Goal: Task Accomplishment & Management: Use online tool/utility

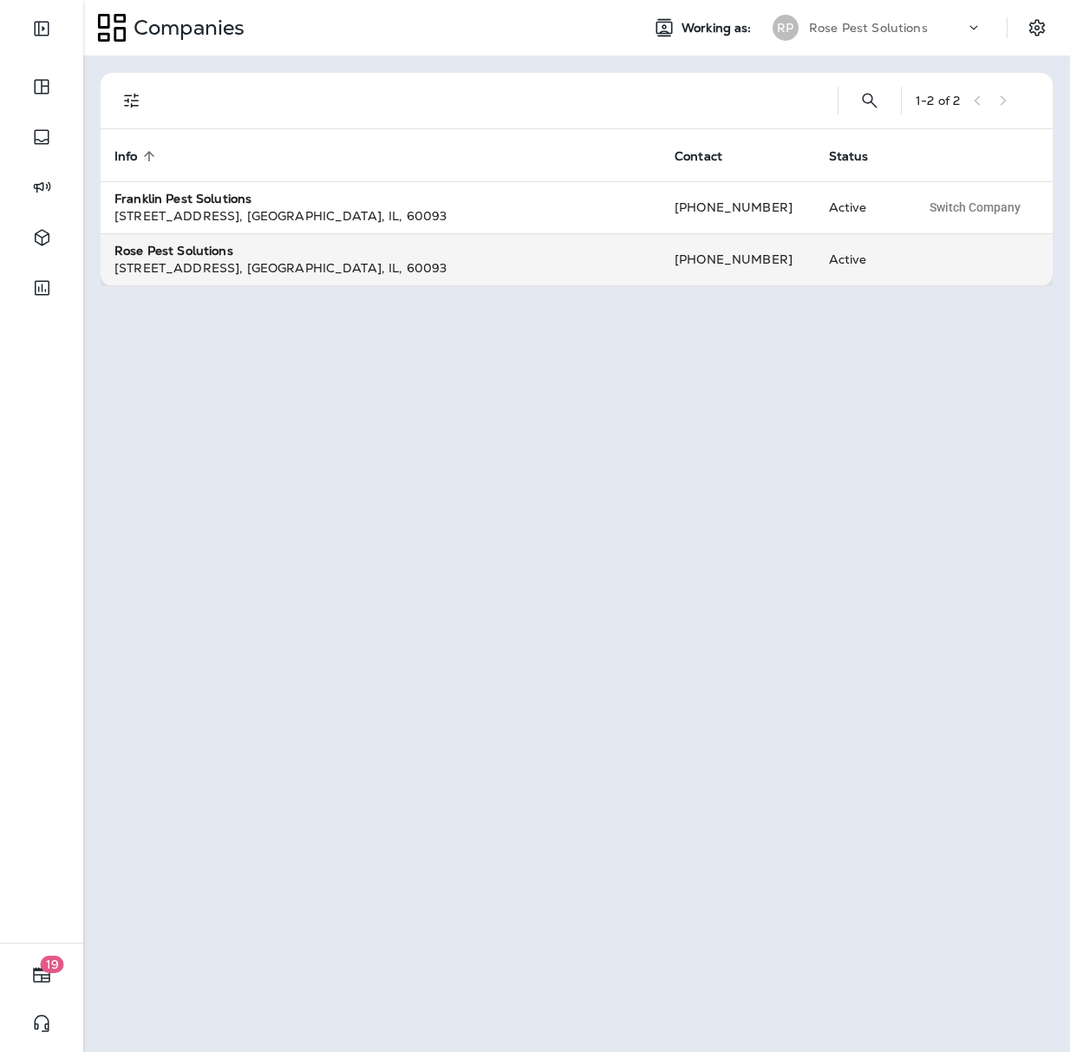
click at [261, 252] on div "Rose Pest Solutions" at bounding box center [380, 250] width 533 height 17
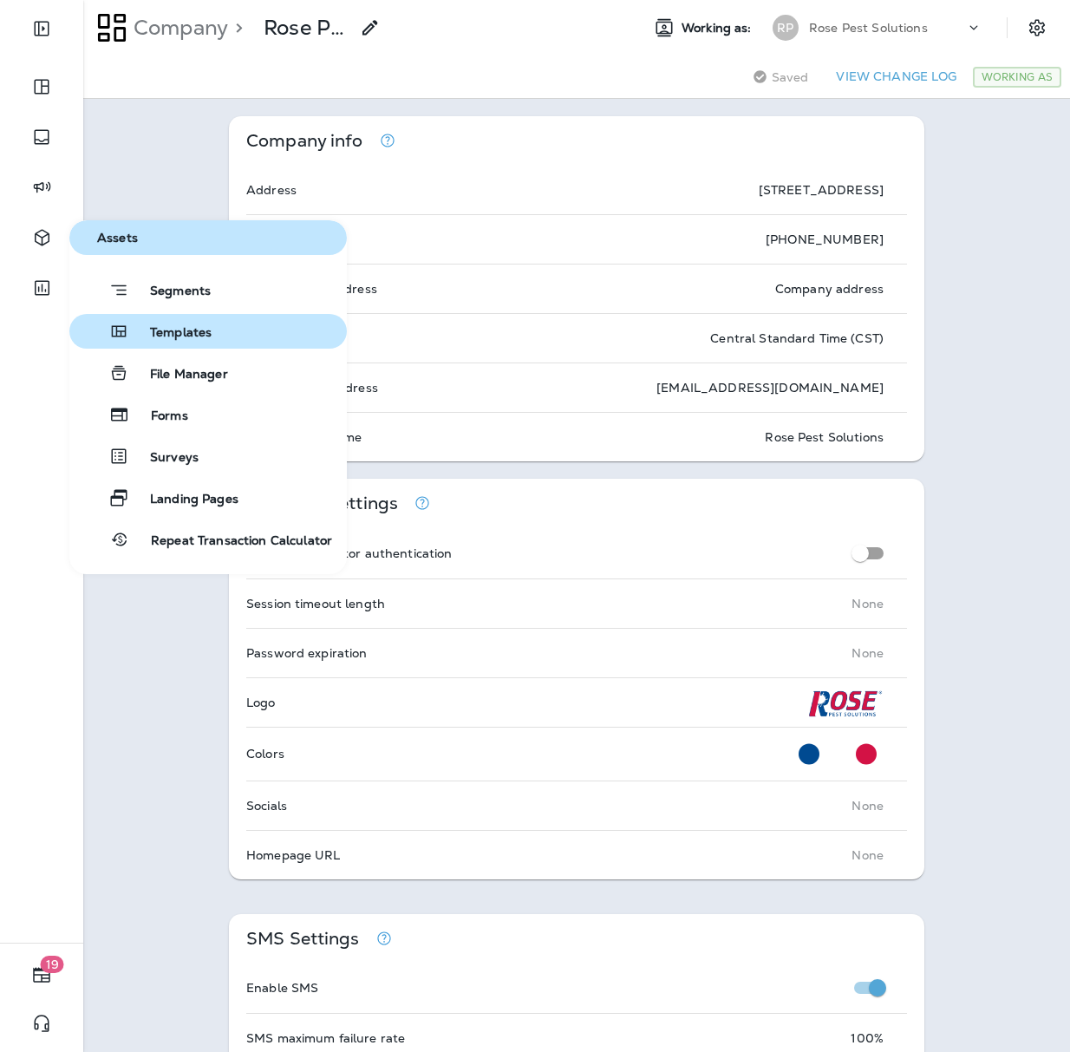
click at [147, 324] on div "Templates" at bounding box center [143, 331] width 135 height 21
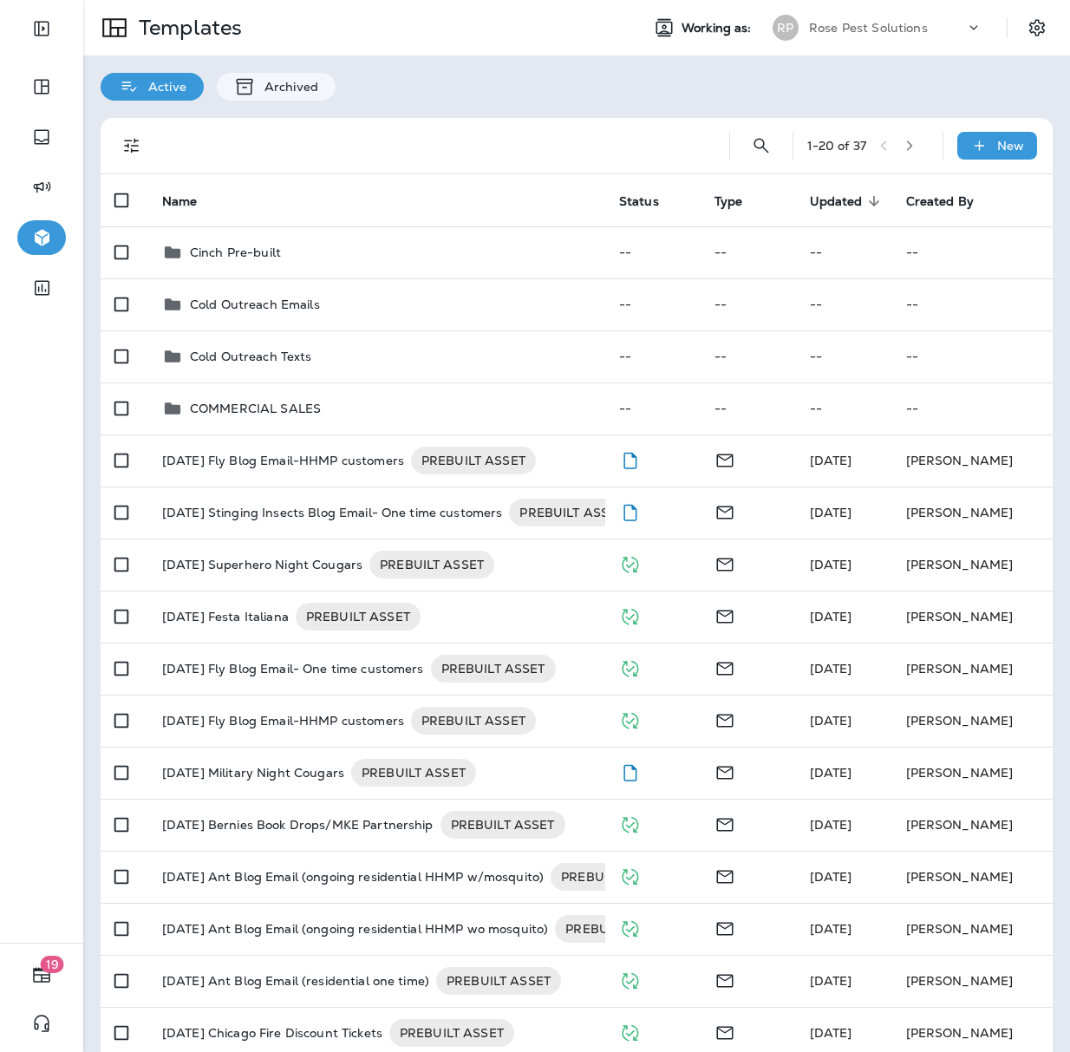
click at [883, 36] on div "Rose Pest Solutions" at bounding box center [887, 28] width 156 height 26
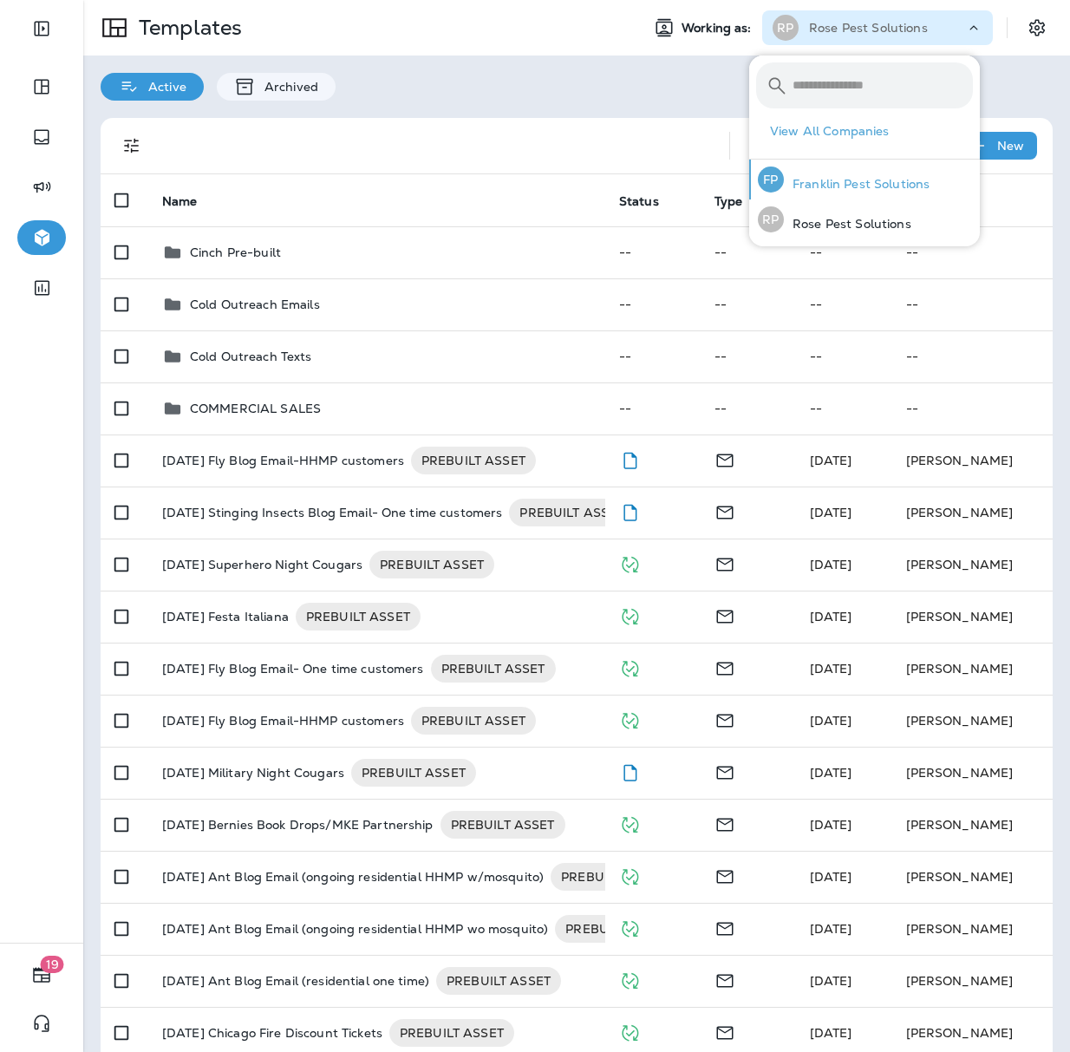
click at [817, 180] on p "Franklin Pest Solutions" at bounding box center [857, 184] width 146 height 14
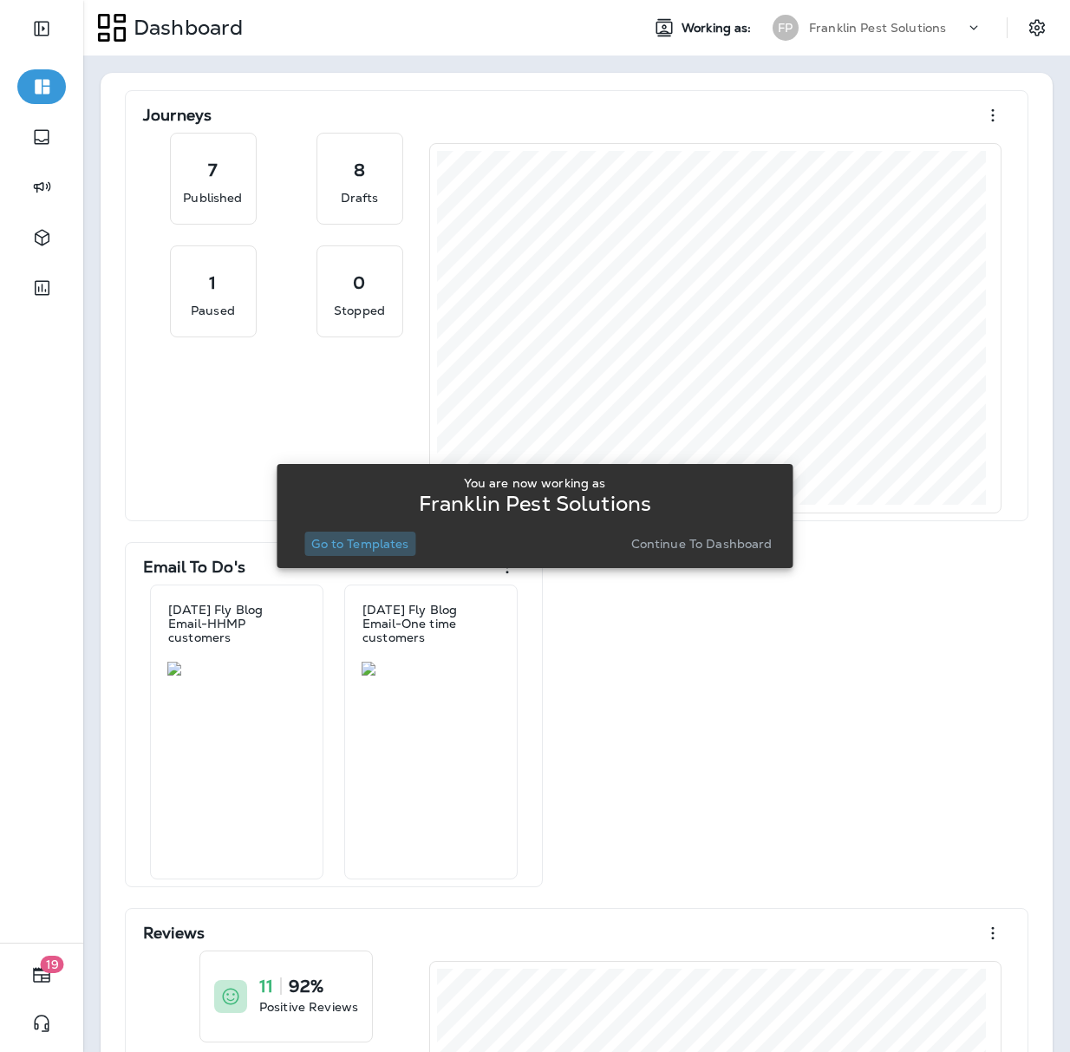
click at [364, 549] on p "Go to Templates" at bounding box center [359, 544] width 97 height 14
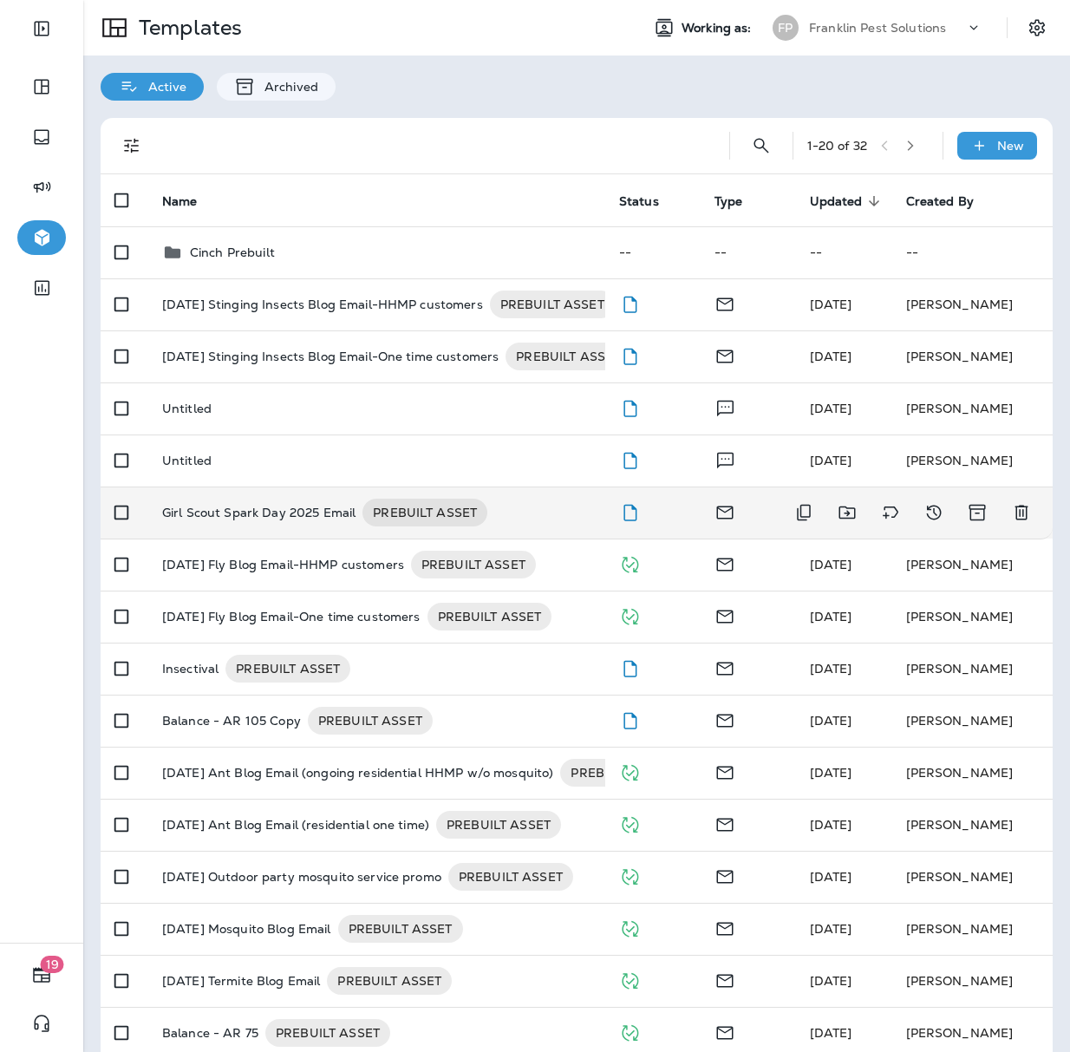
click at [300, 501] on p "Girl Scout Spark Day 2025 Email" at bounding box center [258, 513] width 193 height 28
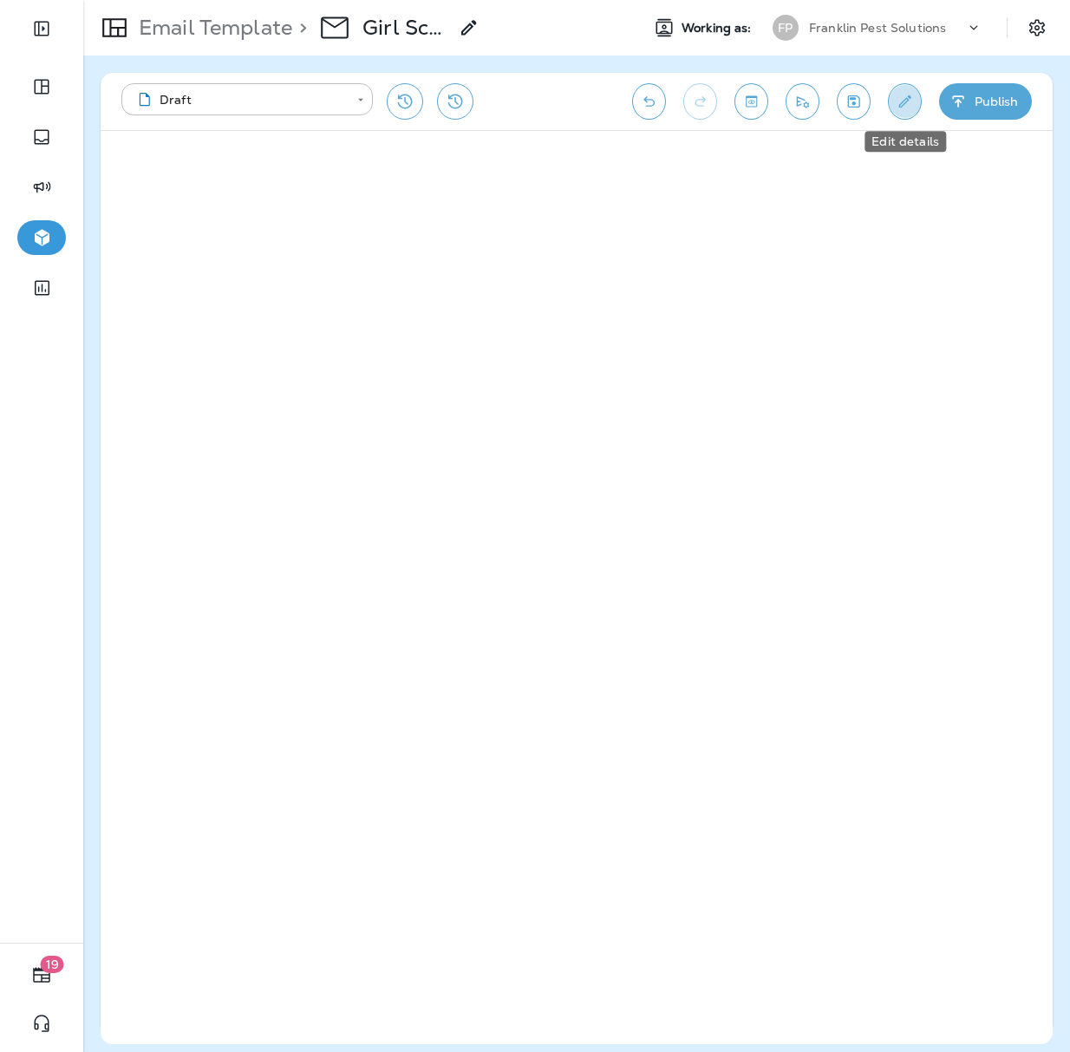
click at [907, 98] on icon "Edit details" at bounding box center [905, 101] width 12 height 12
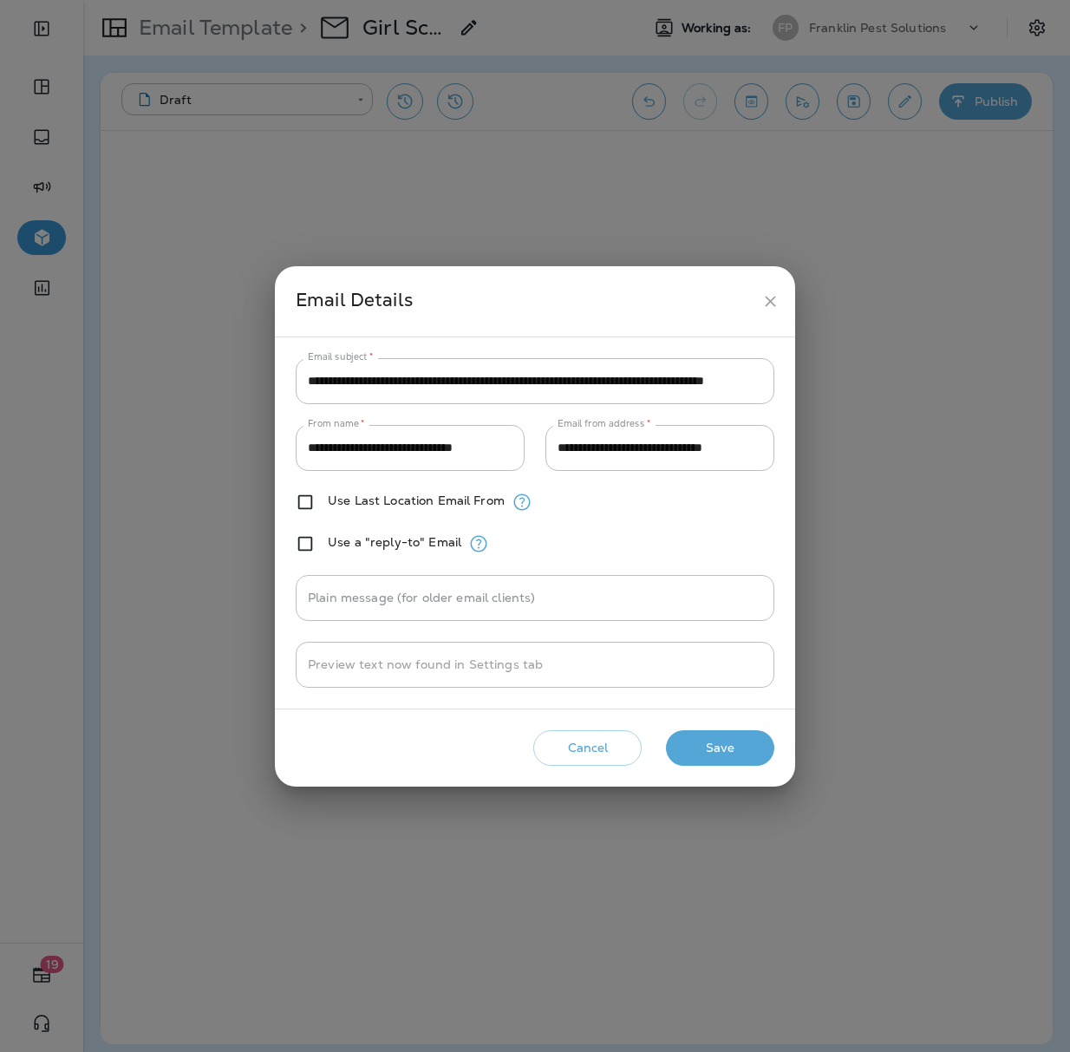
click at [598, 761] on button "Cancel" at bounding box center [587, 748] width 108 height 36
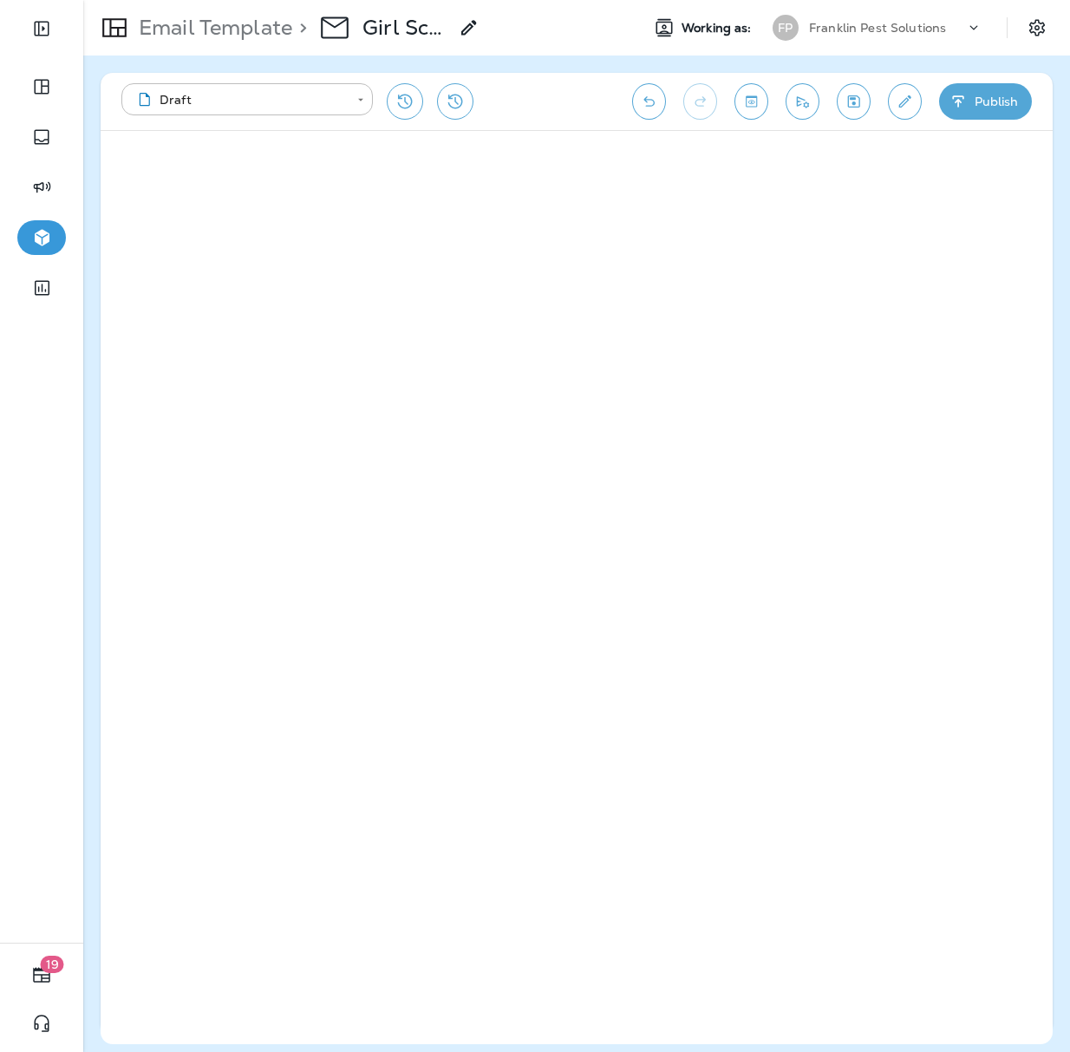
click at [798, 108] on icon "Send test email" at bounding box center [803, 101] width 18 height 17
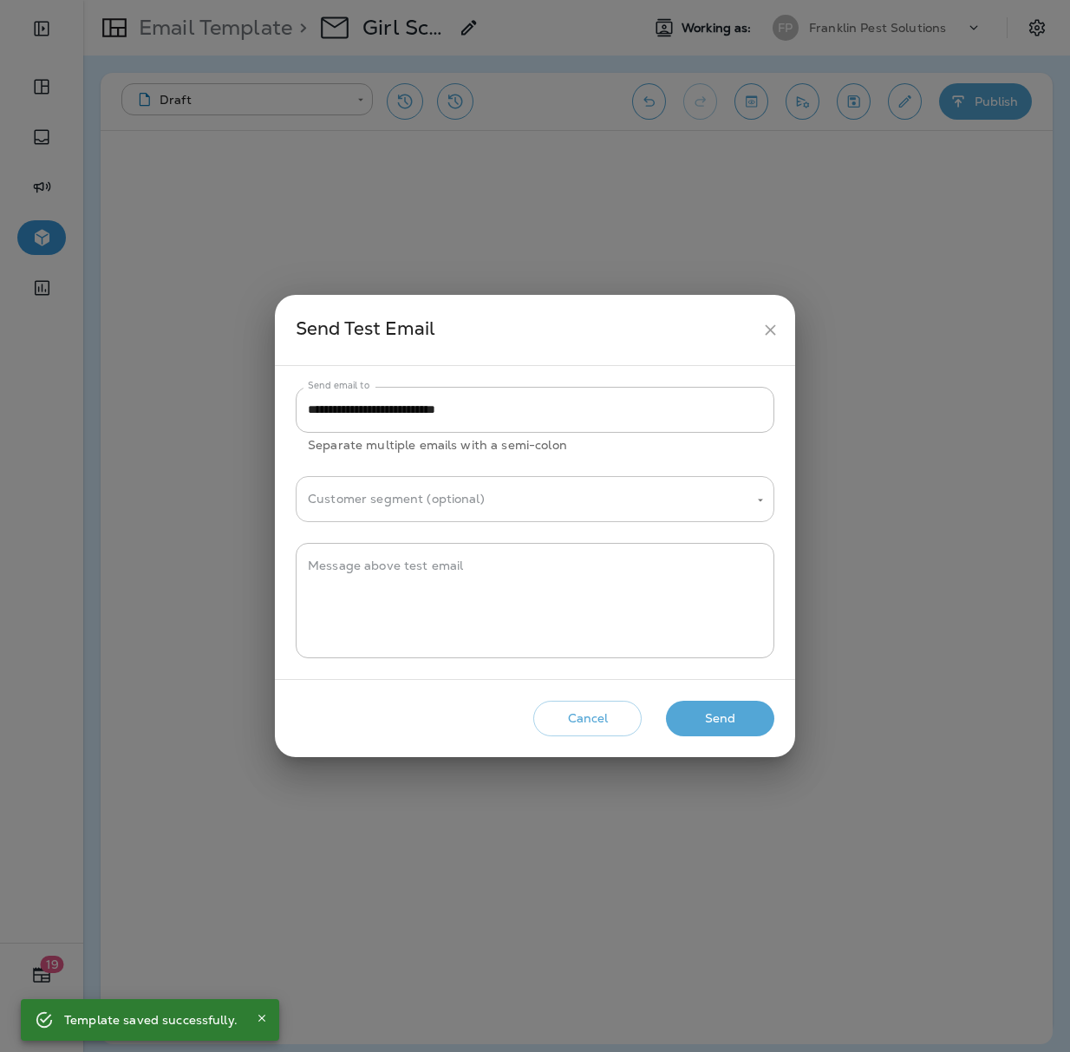
click at [584, 497] on input "Customer segment (optional)" at bounding box center [522, 499] width 437 height 30
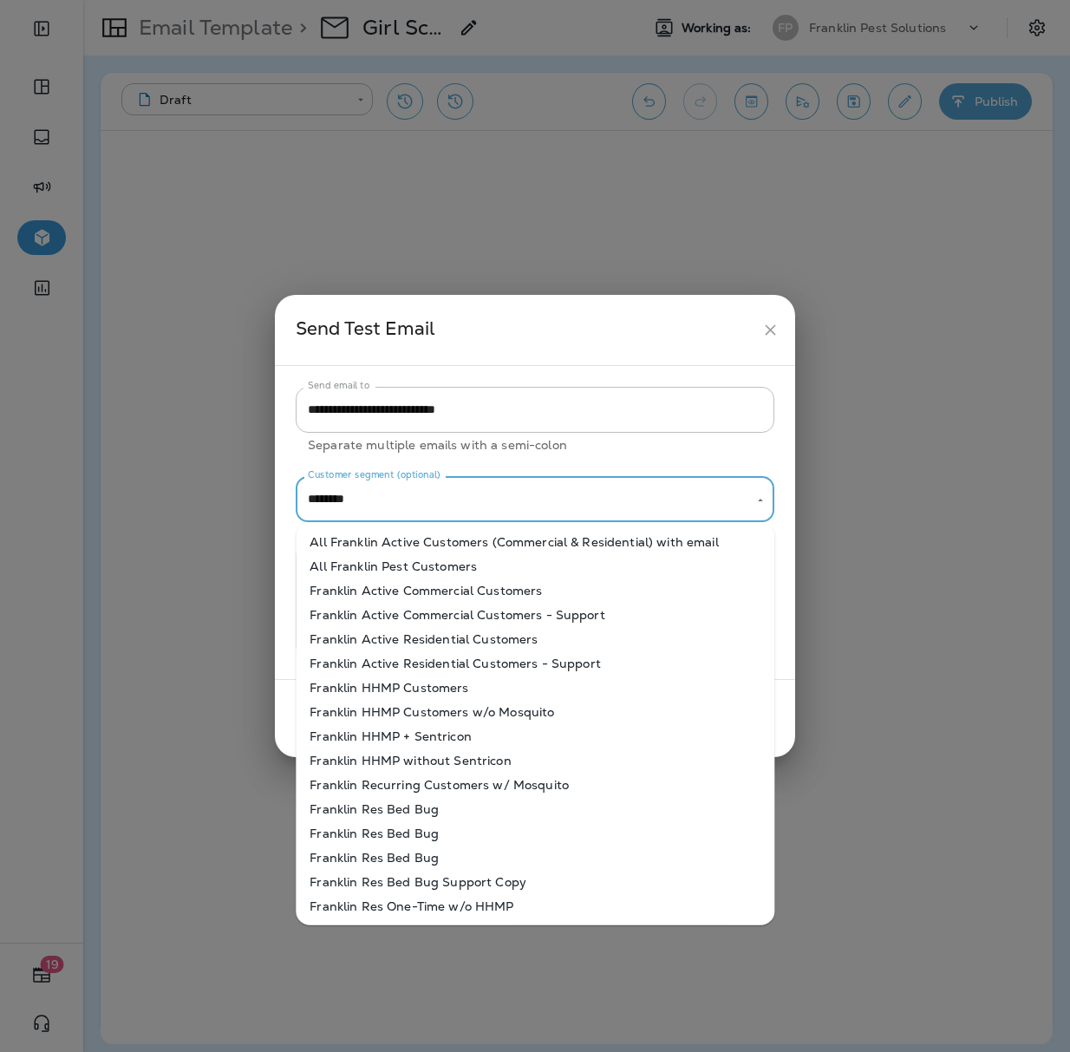
click at [456, 641] on li "Franklin Active Residential Customers" at bounding box center [535, 639] width 479 height 24
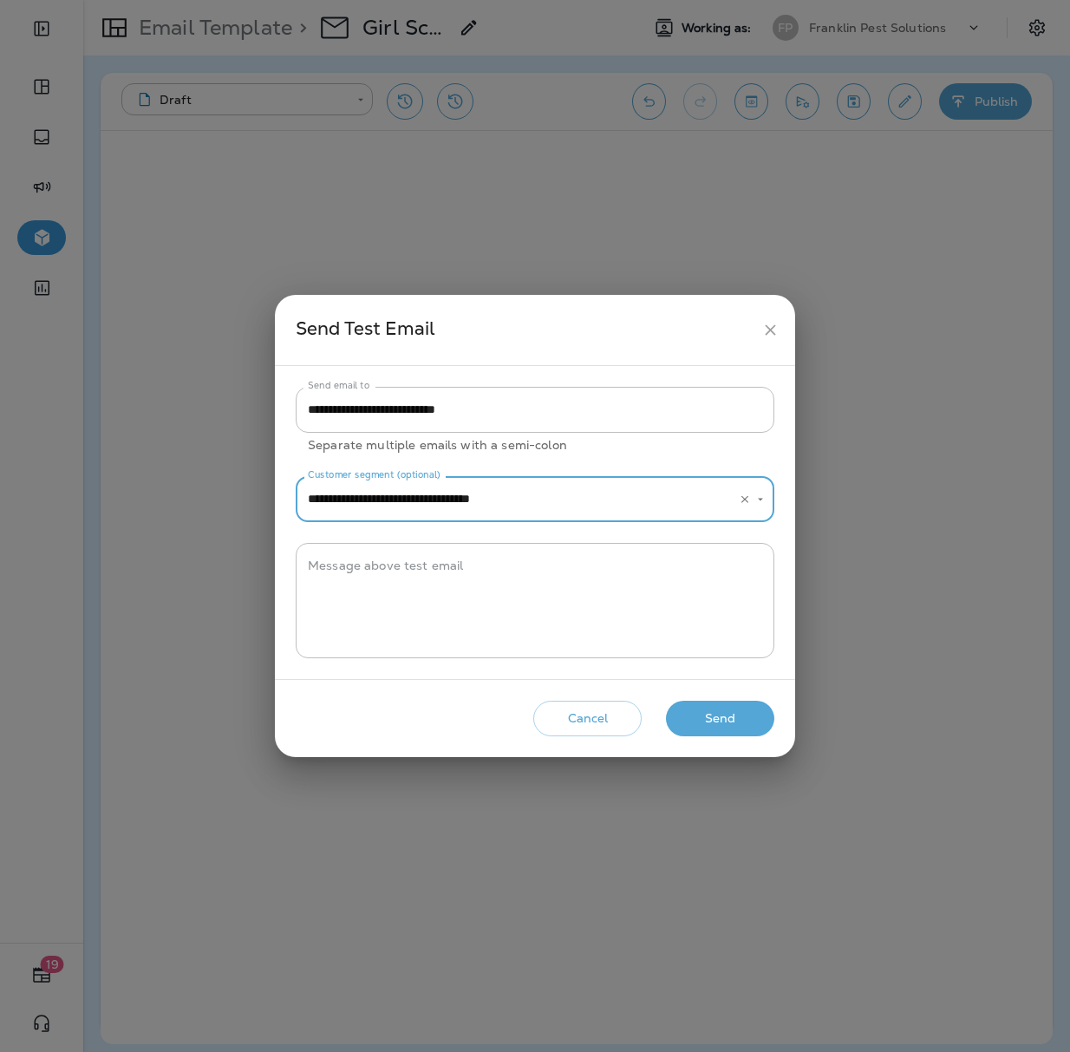
type input "**********"
click at [713, 731] on button "Send" at bounding box center [720, 719] width 108 height 36
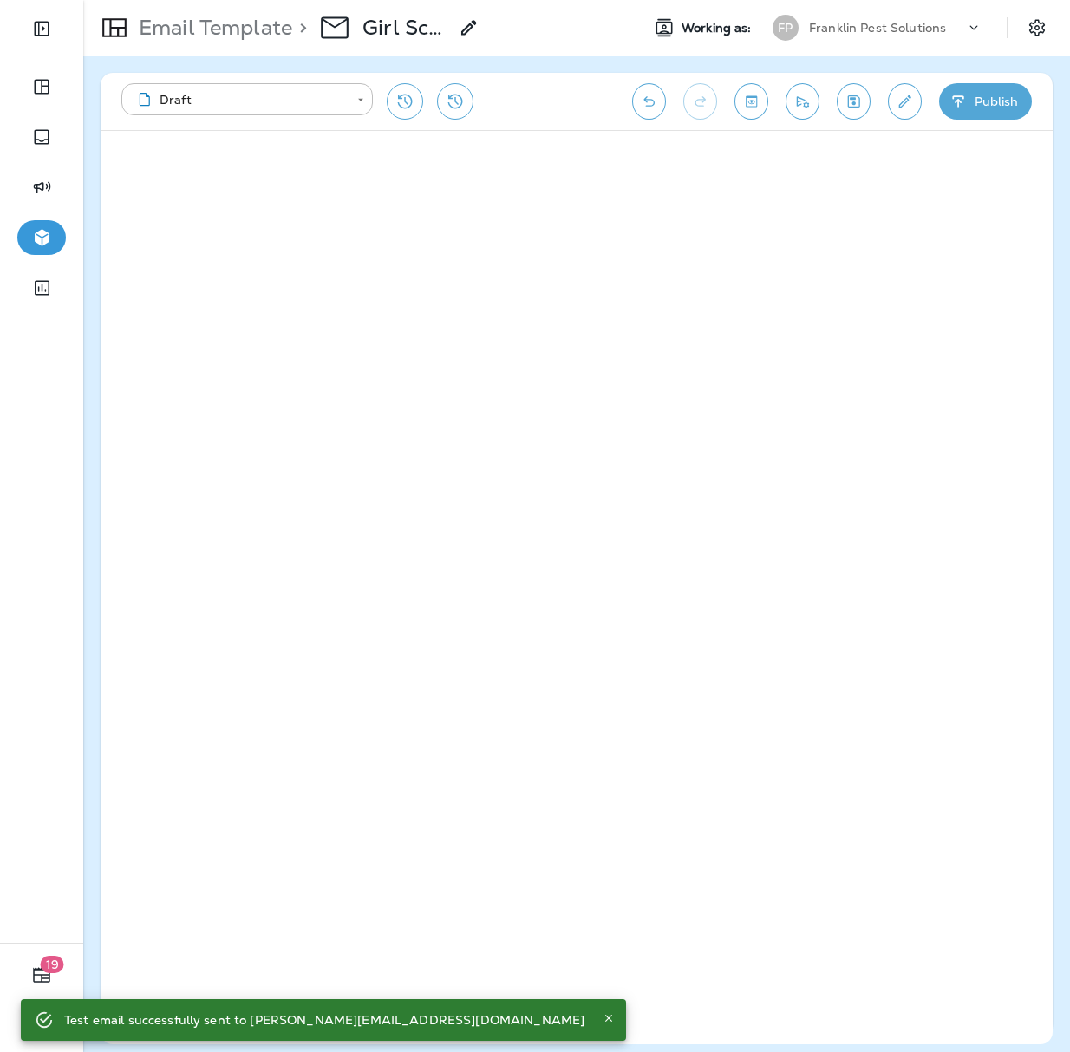
click at [908, 101] on icon "Edit details" at bounding box center [905, 101] width 18 height 17
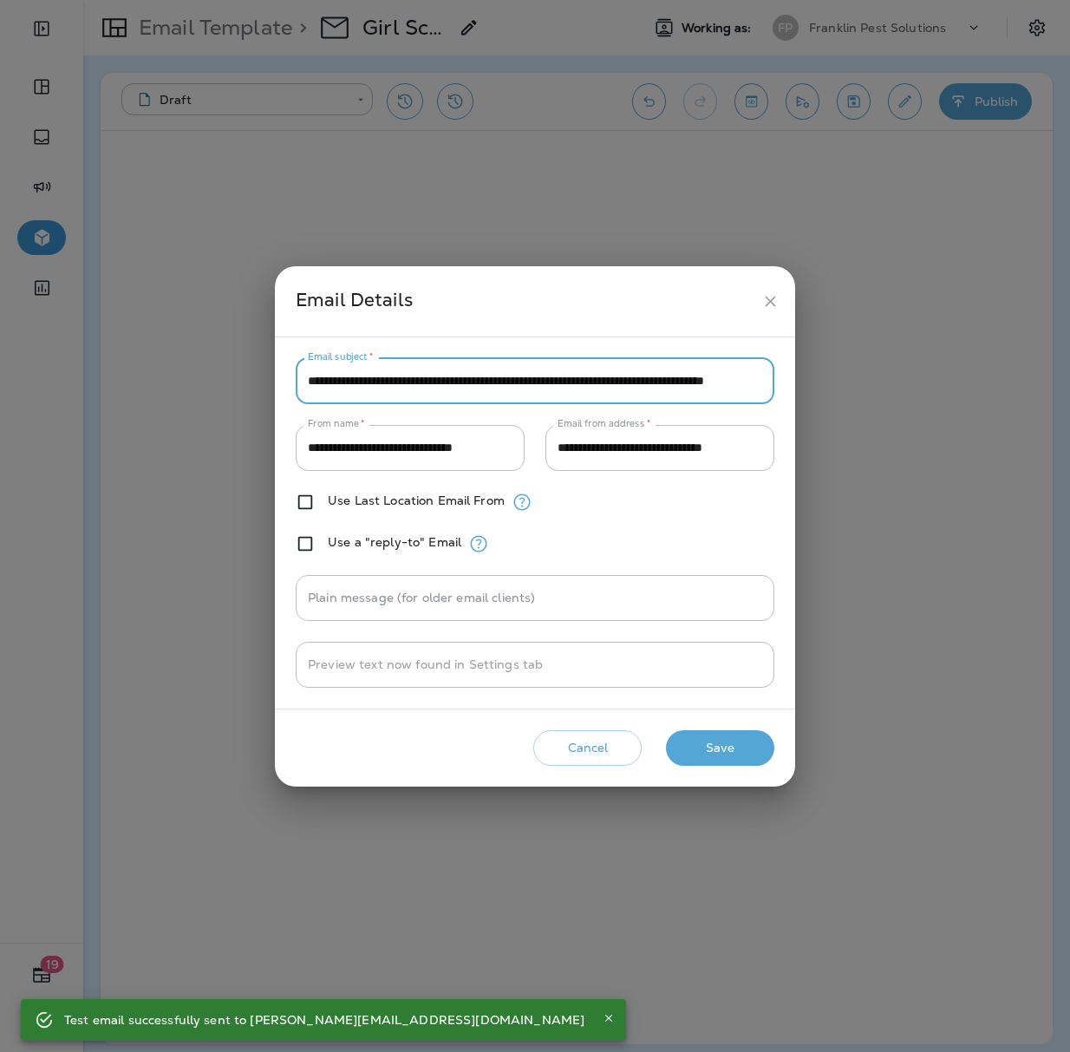
scroll to position [0, 108]
drag, startPoint x: 578, startPoint y: 381, endPoint x: 933, endPoint y: 326, distance: 359.8
click at [933, 326] on div "**********" at bounding box center [535, 526] width 1070 height 1052
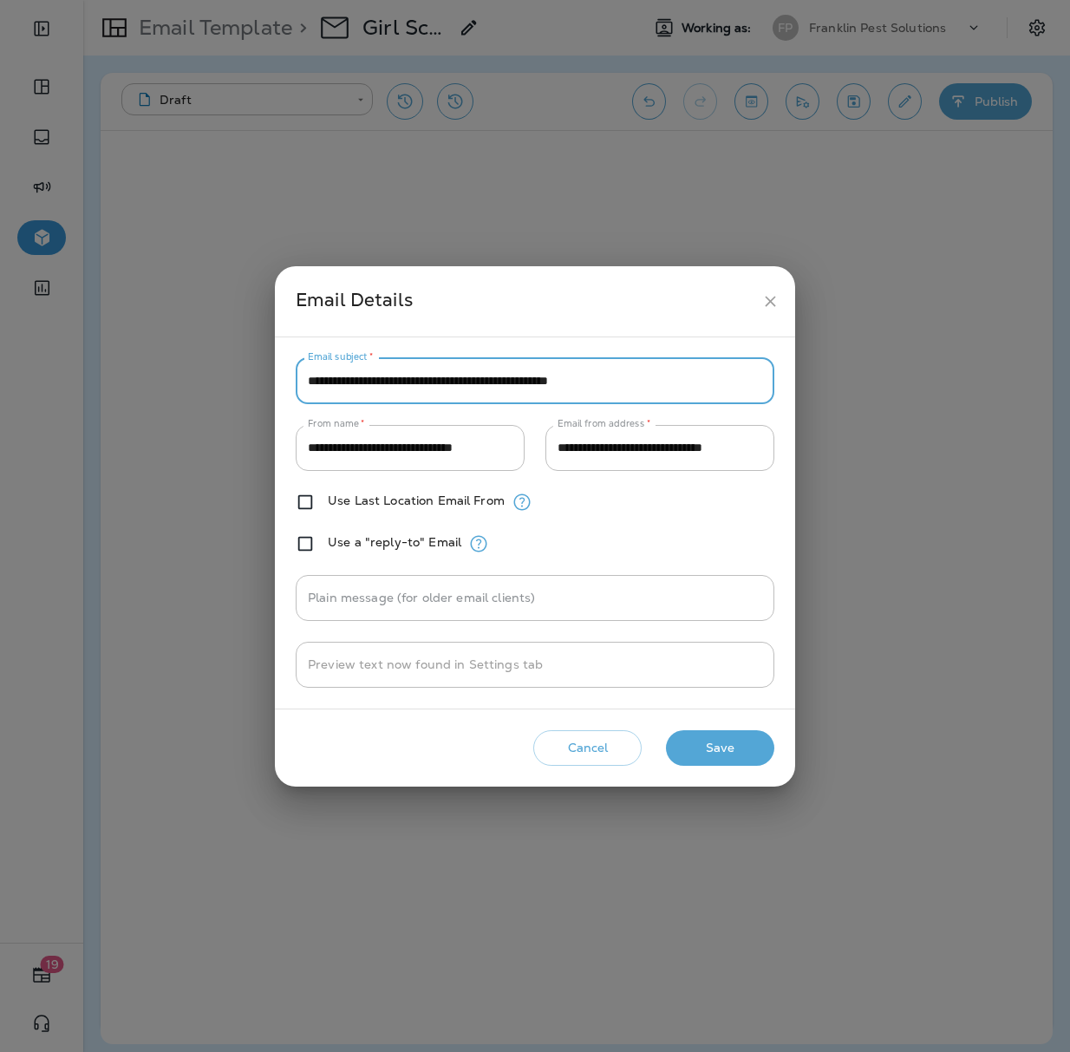
scroll to position [0, 0]
type input "**********"
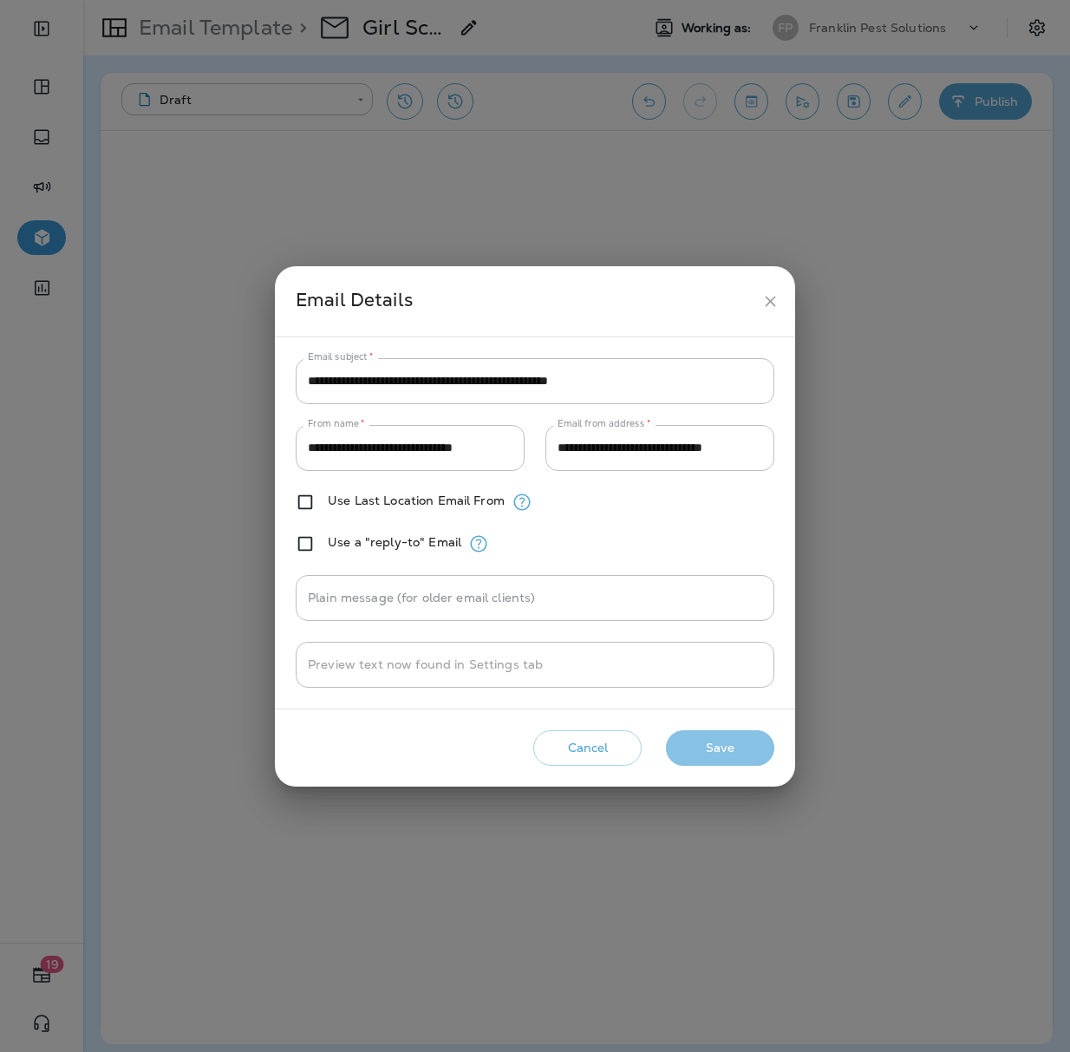
click at [713, 747] on button "Save" at bounding box center [720, 748] width 108 height 36
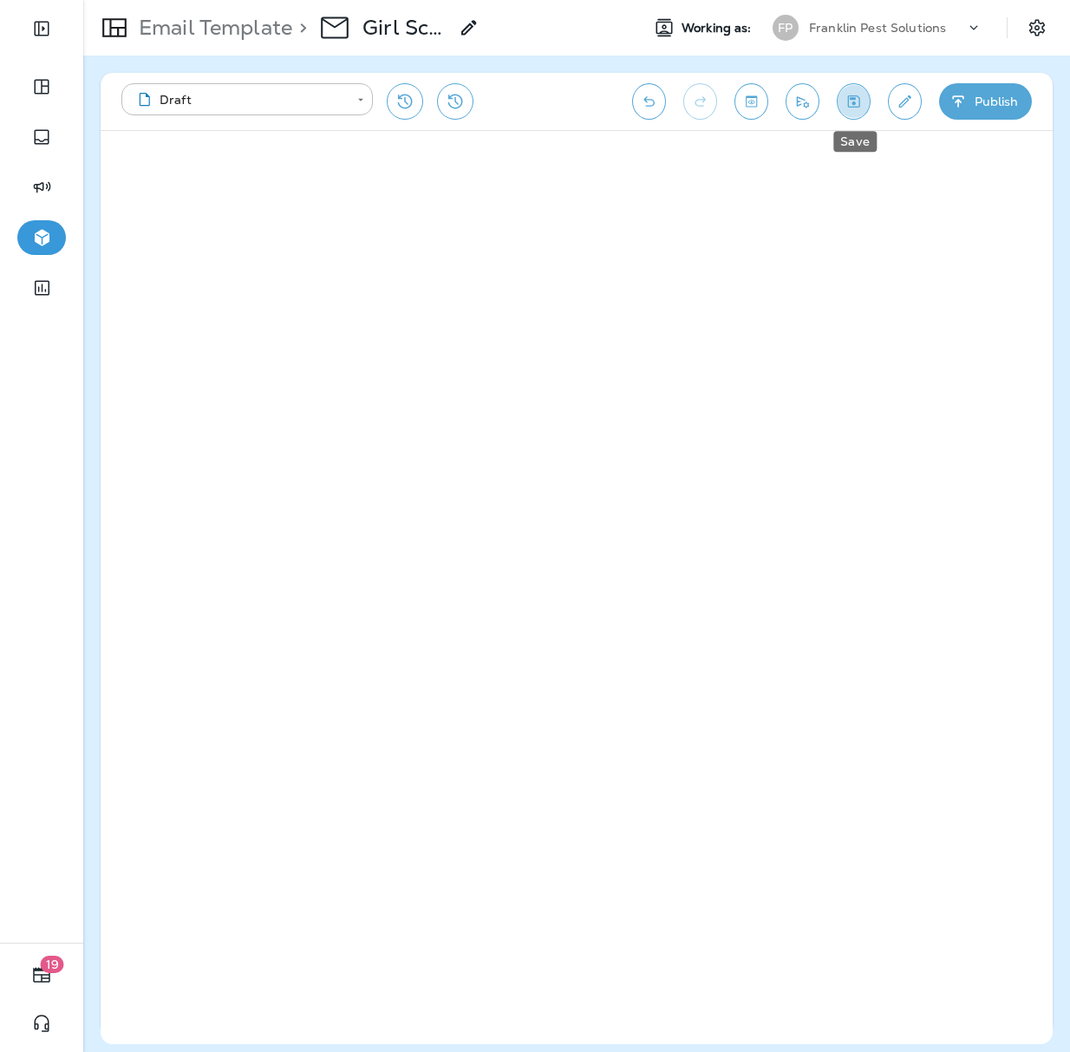
click at [865, 100] on button "Save" at bounding box center [854, 101] width 34 height 36
click at [850, 94] on icon "Save" at bounding box center [854, 101] width 18 height 17
